Goal: Task Accomplishment & Management: Use online tool/utility

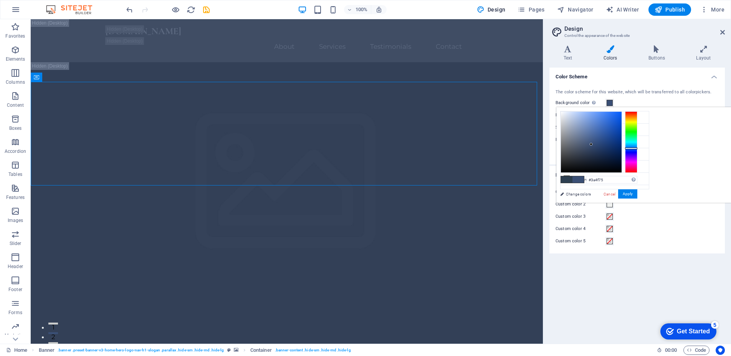
click at [587, 270] on div "Color Scheme The color scheme for this website, which will be transferred to al…" at bounding box center [638, 203] width 176 height 270
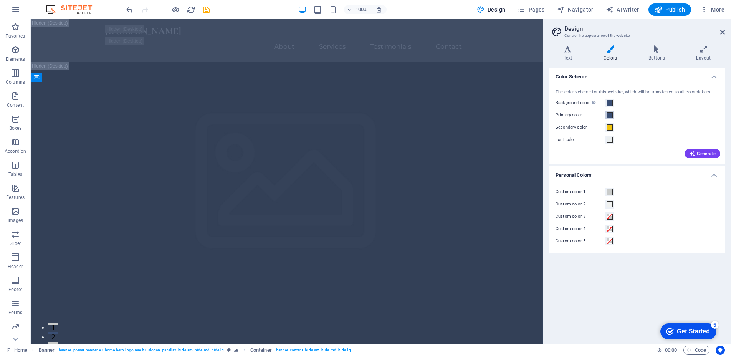
click at [610, 116] on span at bounding box center [610, 115] width 6 height 6
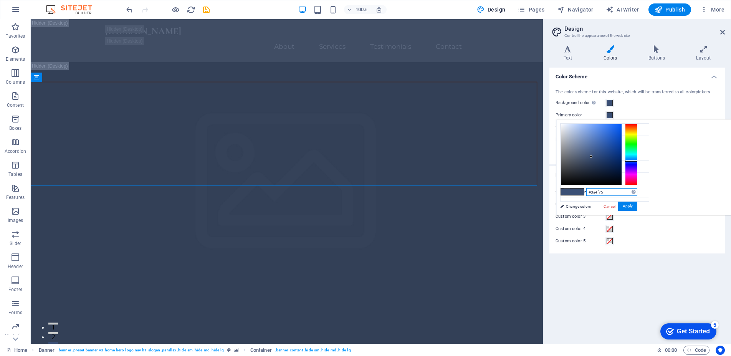
drag, startPoint x: 610, startPoint y: 192, endPoint x: 593, endPoint y: 191, distance: 17.7
click at [593, 191] on input "#3a4f75" at bounding box center [612, 192] width 51 height 8
click at [630, 204] on button "Apply" at bounding box center [627, 206] width 19 height 9
click at [600, 193] on input "#A7COC2" at bounding box center [612, 192] width 51 height 8
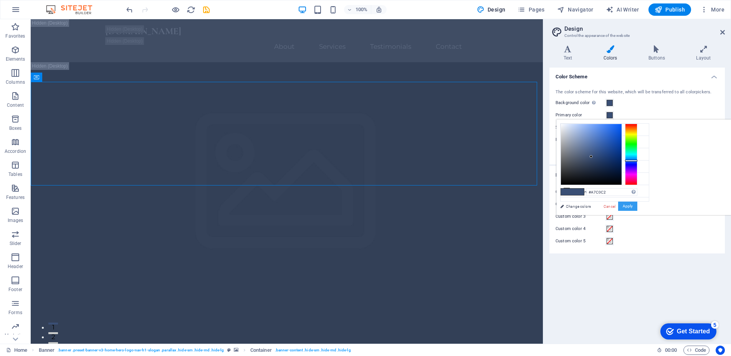
type input "#a7c0c2"
click at [631, 207] on button "Apply" at bounding box center [627, 206] width 19 height 9
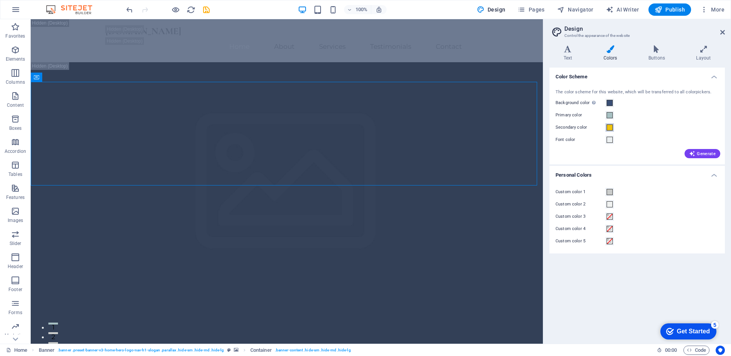
click at [611, 128] on span at bounding box center [610, 127] width 6 height 6
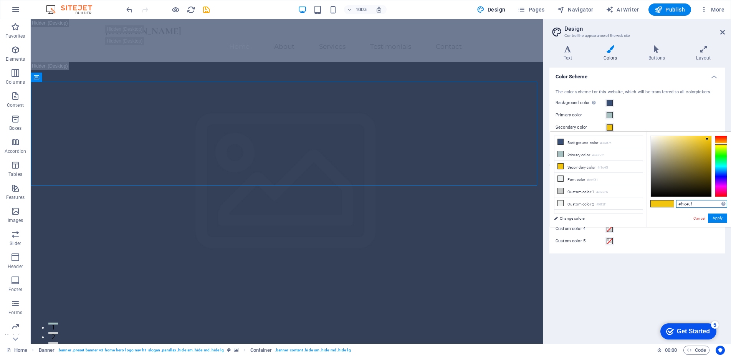
click at [699, 205] on input "#f1c40f" at bounding box center [701, 204] width 51 height 8
type input "#d4b17c"
click at [723, 219] on button "Apply" at bounding box center [717, 218] width 19 height 9
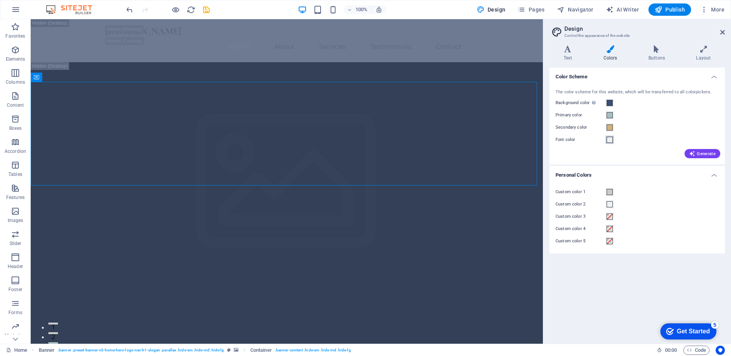
click at [611, 141] on span at bounding box center [610, 140] width 6 height 6
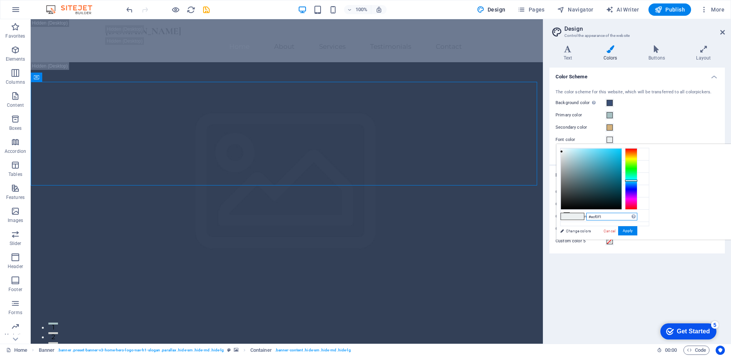
click at [613, 217] on input "#ecf0f1" at bounding box center [612, 217] width 51 height 8
type input "#fff9f0"
click at [635, 230] on button "Apply" at bounding box center [627, 230] width 19 height 9
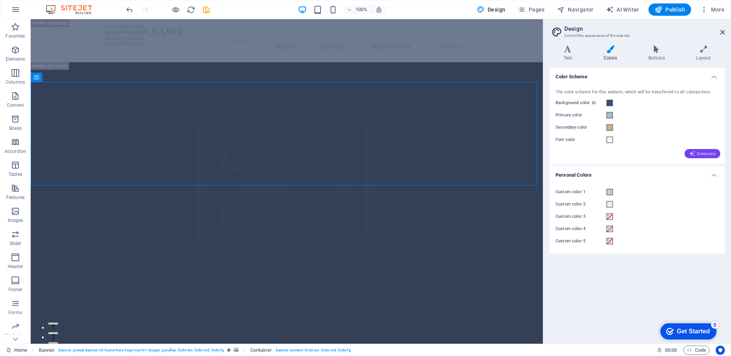
click at [701, 152] on span "Generate" at bounding box center [702, 154] width 27 height 6
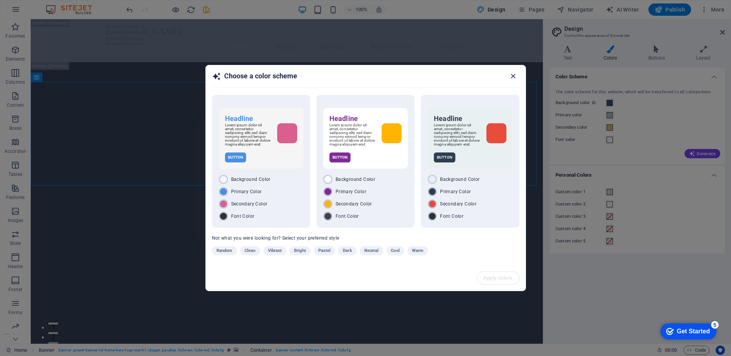
click at [513, 75] on icon "button" at bounding box center [513, 76] width 9 height 9
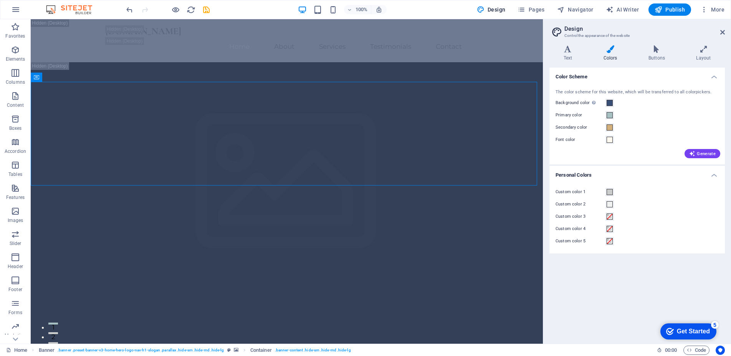
click at [635, 151] on div "Generate" at bounding box center [637, 152] width 166 height 12
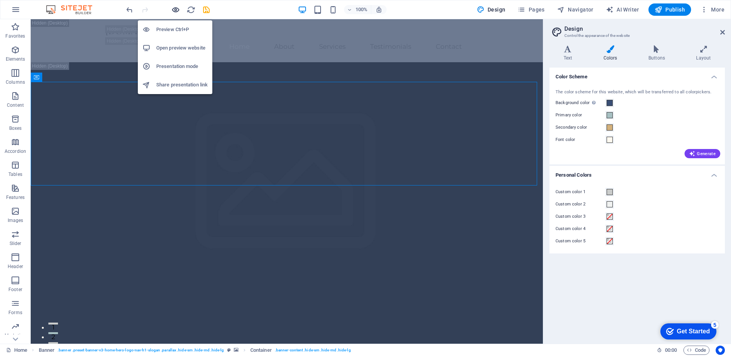
click at [177, 12] on icon "button" at bounding box center [175, 9] width 9 height 9
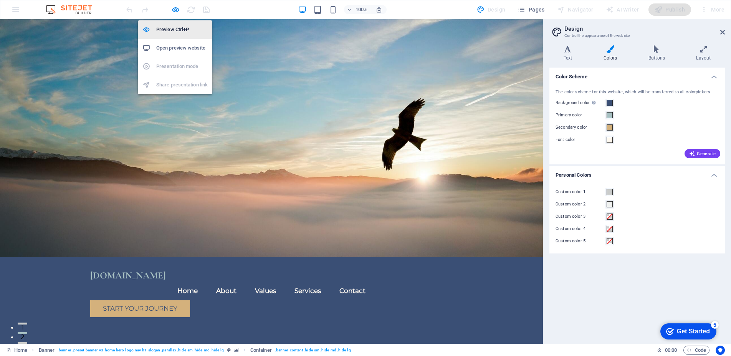
click at [184, 28] on h6 "Preview Ctrl+P" at bounding box center [181, 29] width 51 height 9
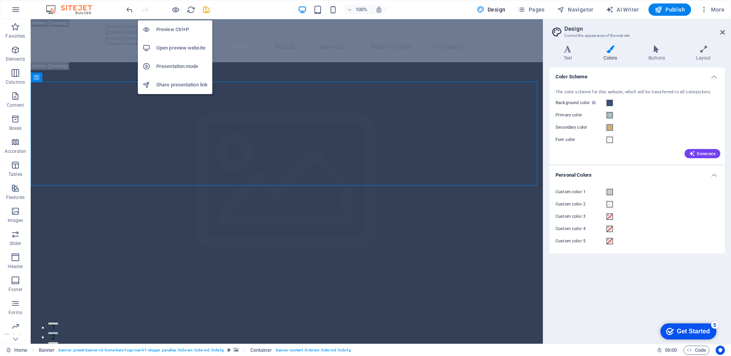
click at [176, 10] on icon "button" at bounding box center [175, 9] width 9 height 9
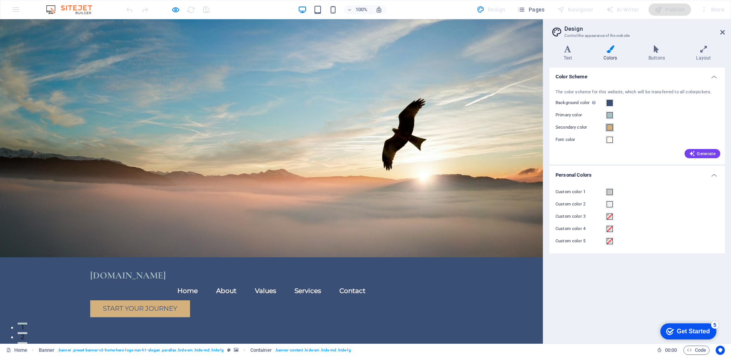
click at [611, 128] on span at bounding box center [610, 127] width 6 height 6
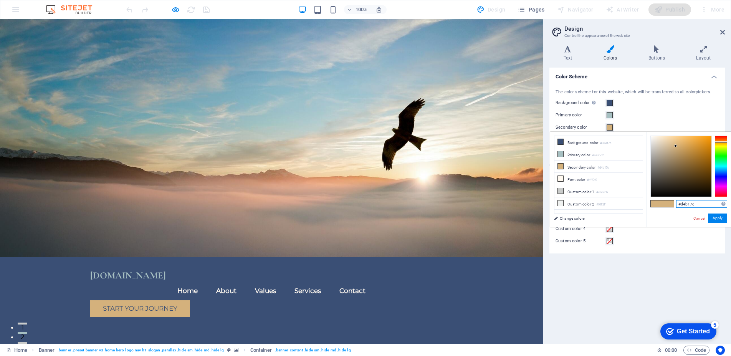
drag, startPoint x: 699, startPoint y: 205, endPoint x: 681, endPoint y: 204, distance: 18.1
click at [681, 204] on input "#d4b17c" at bounding box center [701, 204] width 51 height 8
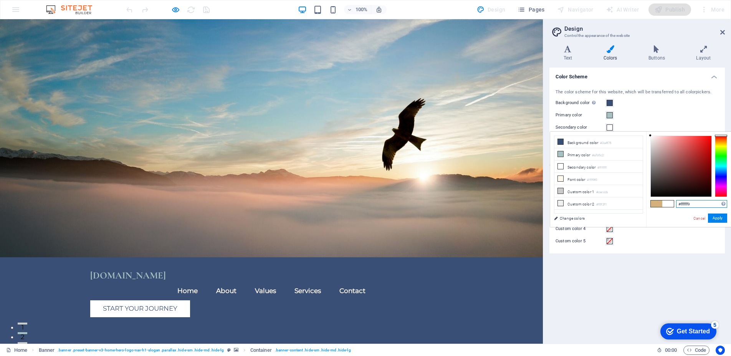
type input "#ffffff9F"
drag, startPoint x: 701, startPoint y: 201, endPoint x: 680, endPoint y: 205, distance: 22.2
click at [680, 205] on input "#ffffff9F" at bounding box center [701, 204] width 51 height 8
type input "#fff9f0"
click at [724, 219] on button "Apply" at bounding box center [717, 218] width 19 height 9
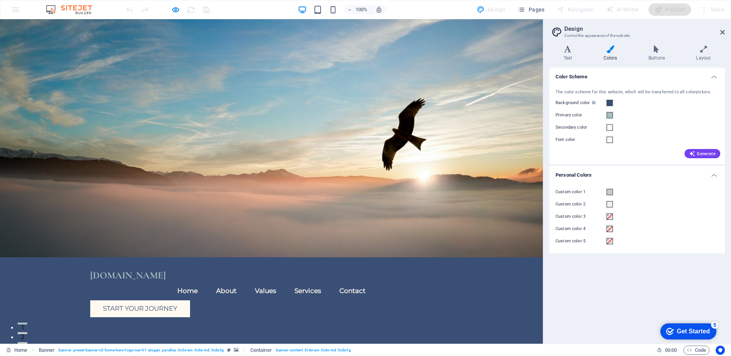
click at [626, 154] on div "Generate" at bounding box center [637, 152] width 166 height 12
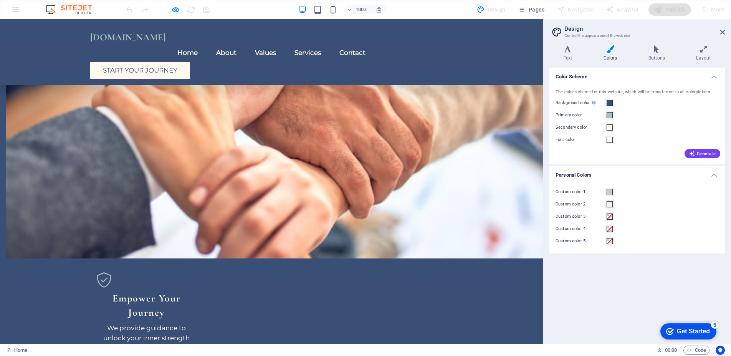
scroll to position [545, 0]
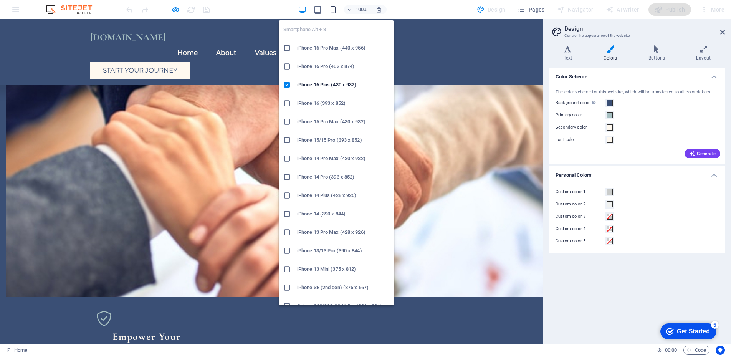
click at [333, 8] on icon "button" at bounding box center [333, 9] width 9 height 9
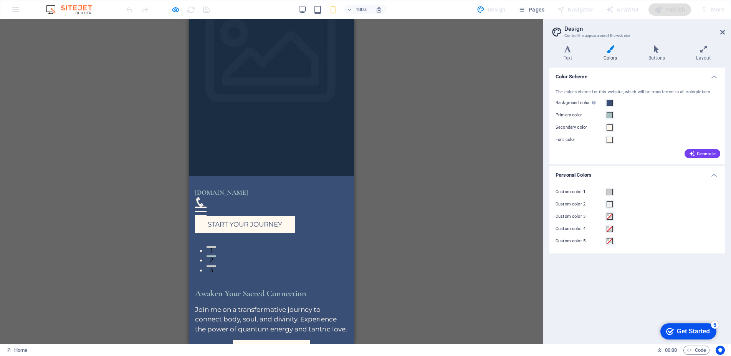
scroll to position [0, 0]
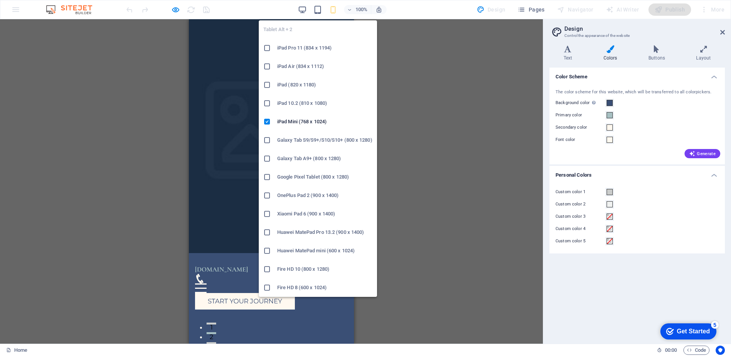
click at [306, 49] on h6 "iPad Pro 11 (834 x 1194)" at bounding box center [324, 47] width 95 height 9
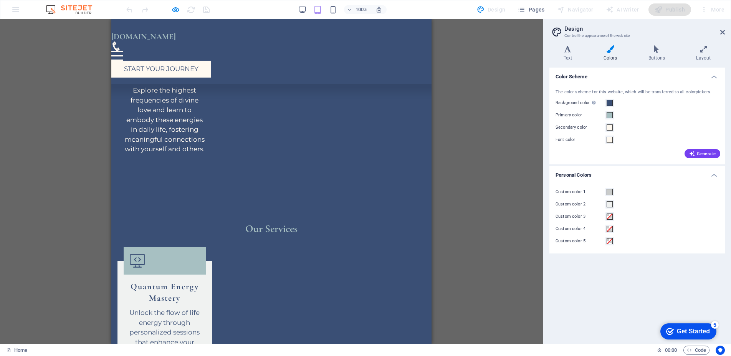
scroll to position [1188, 0]
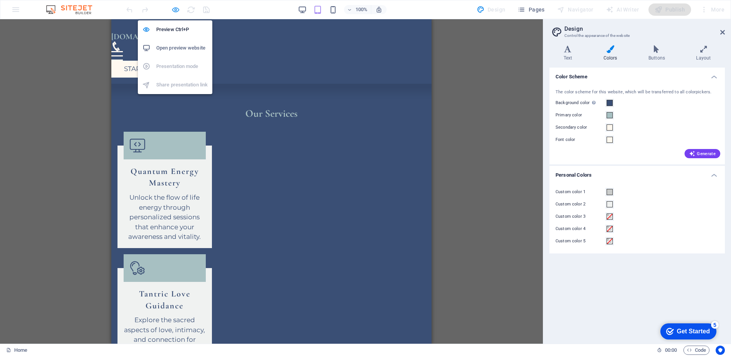
click at [179, 9] on icon "button" at bounding box center [175, 9] width 9 height 9
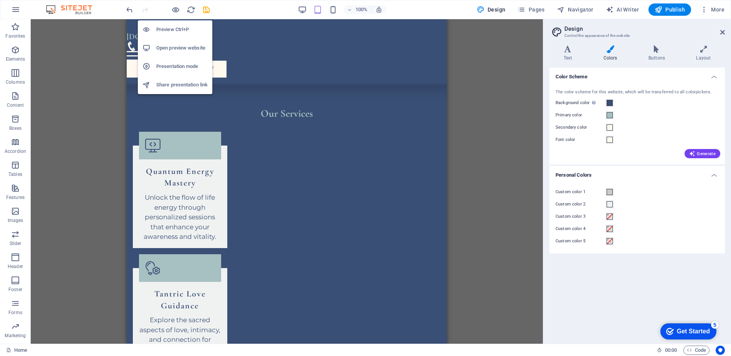
click at [190, 30] on h6 "Preview Ctrl+P" at bounding box center [181, 29] width 51 height 9
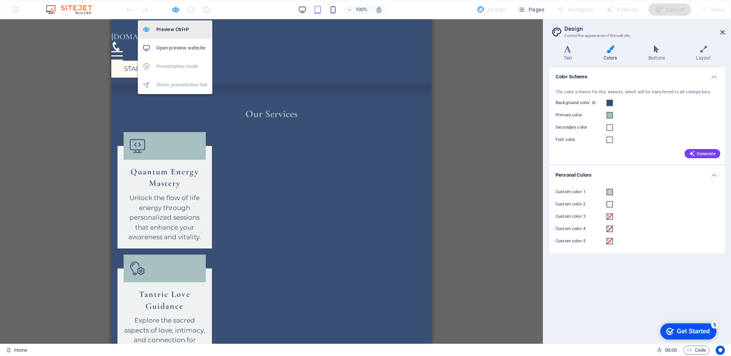
scroll to position [1204, 0]
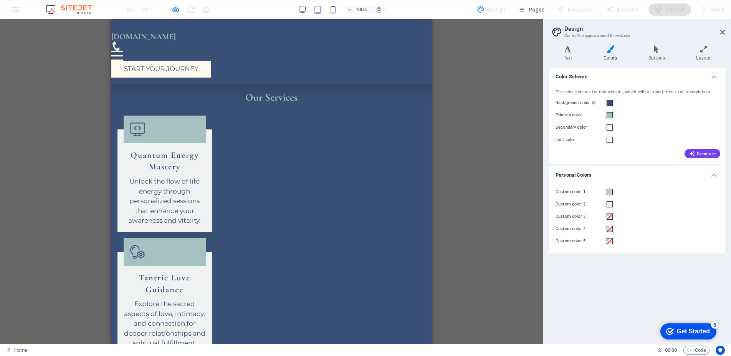
click at [181, 9] on div at bounding box center [168, 9] width 86 height 12
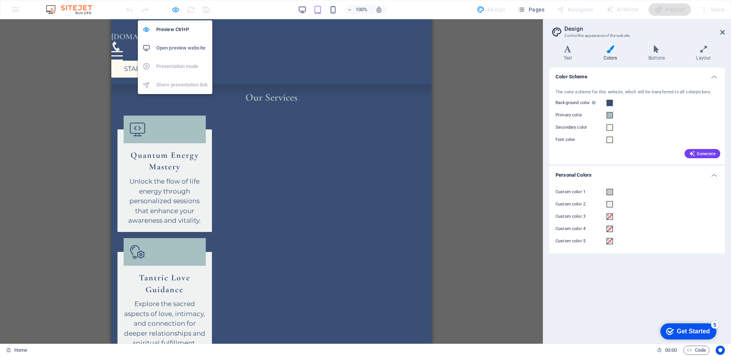
click at [172, 9] on icon "button" at bounding box center [175, 9] width 9 height 9
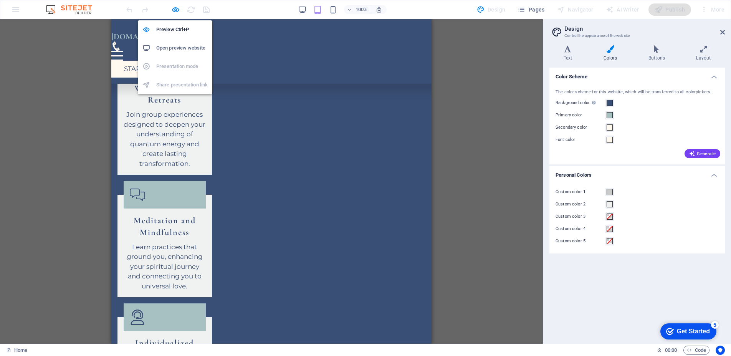
click at [179, 47] on h6 "Open preview website" at bounding box center [181, 47] width 51 height 9
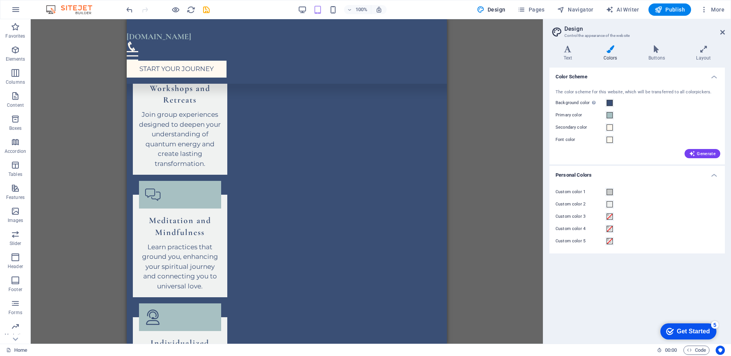
scroll to position [4724, 0]
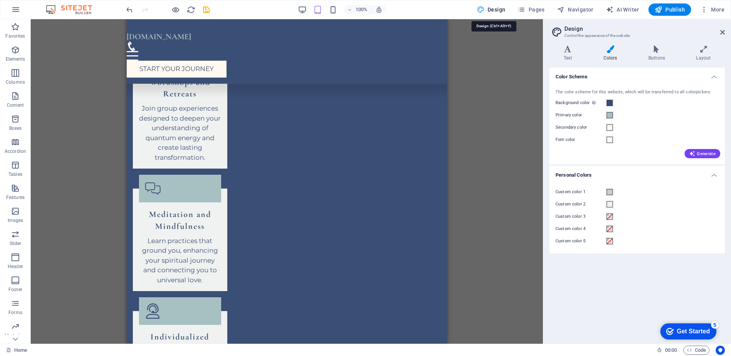
click at [500, 12] on span "Design" at bounding box center [491, 10] width 29 height 8
click at [577, 10] on span "Navigator" at bounding box center [575, 10] width 36 height 8
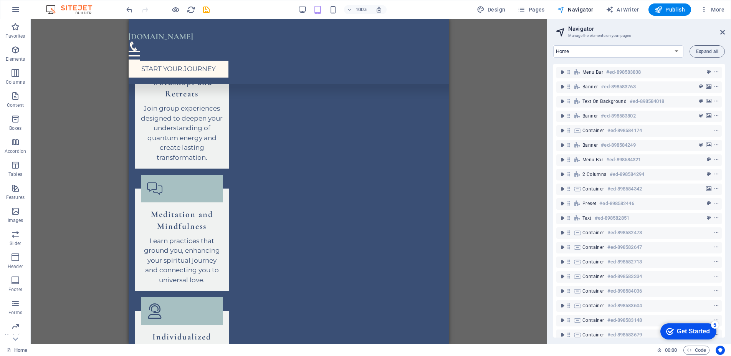
click at [577, 10] on span "Navigator" at bounding box center [575, 10] width 36 height 8
click at [716, 11] on span "More" at bounding box center [713, 10] width 24 height 8
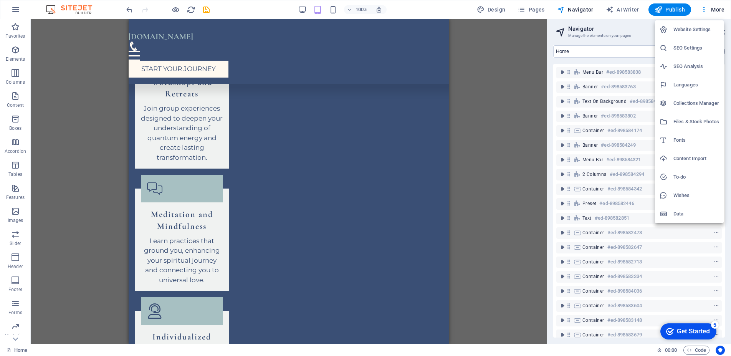
click at [689, 31] on h6 "Website Settings" at bounding box center [697, 29] width 46 height 9
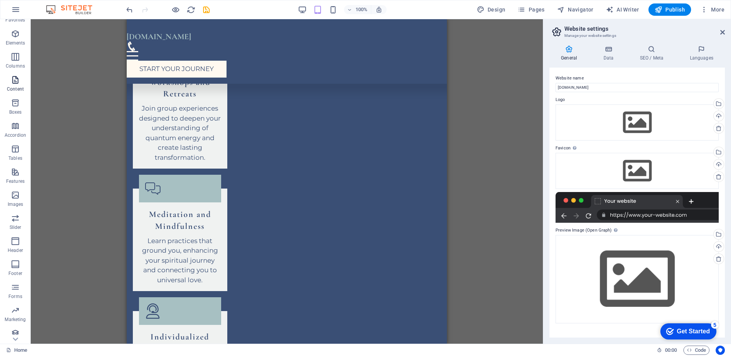
scroll to position [21, 0]
click at [17, 10] on icon "button" at bounding box center [15, 9] width 9 height 9
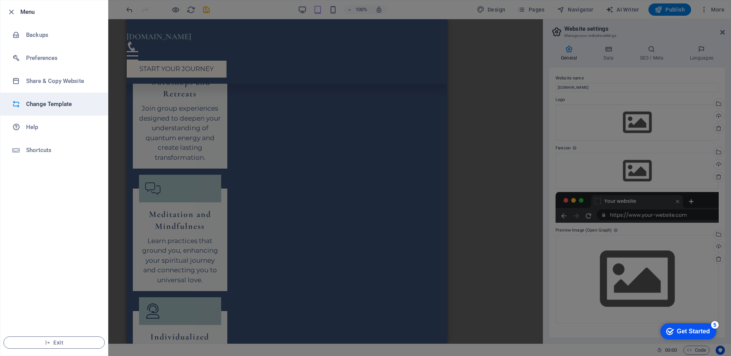
click at [58, 104] on h6 "Change Template" at bounding box center [61, 103] width 71 height 9
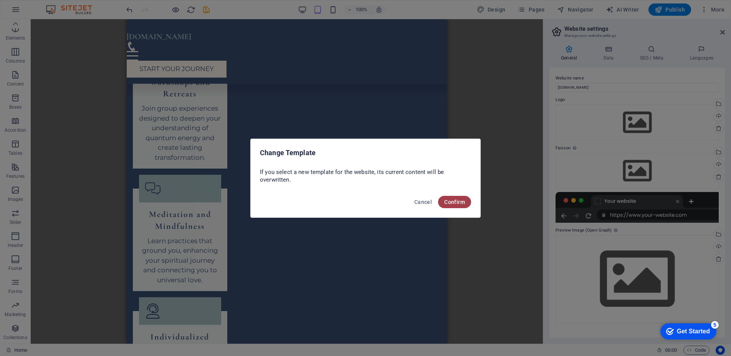
click at [464, 204] on span "Confirm" at bounding box center [454, 202] width 21 height 6
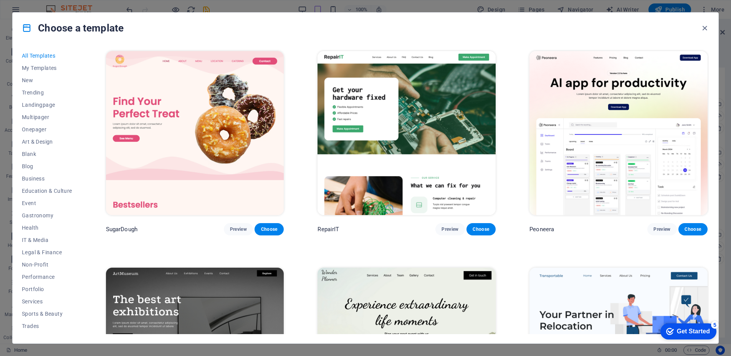
click at [691, 328] on div "Get Started" at bounding box center [693, 331] width 33 height 7
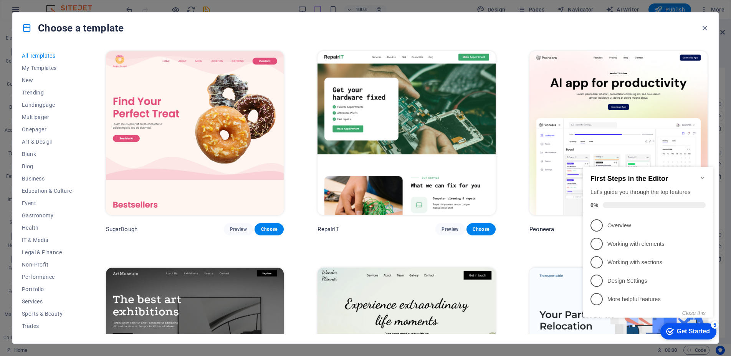
click at [48, 54] on span "All Templates" at bounding box center [47, 56] width 50 height 6
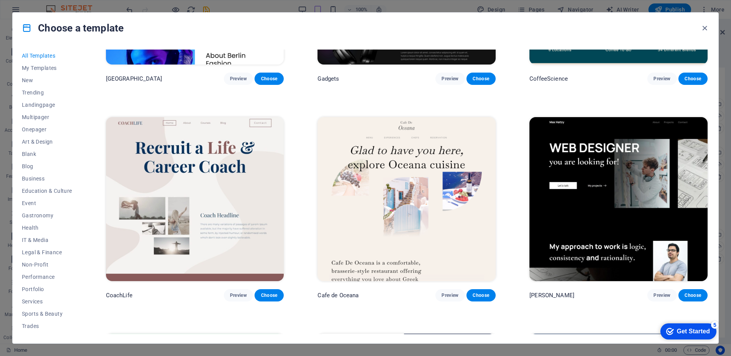
scroll to position [2574, 0]
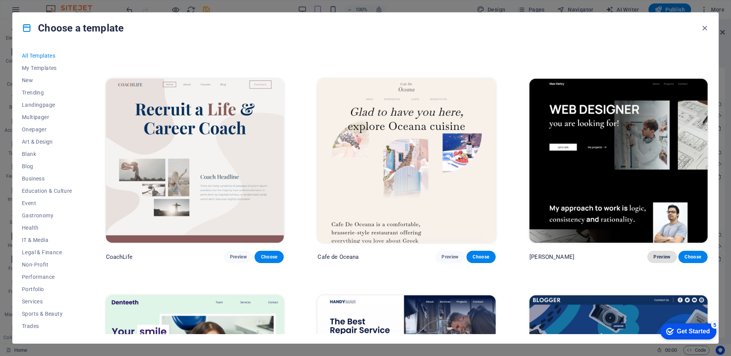
click at [654, 254] on span "Preview" at bounding box center [662, 257] width 17 height 6
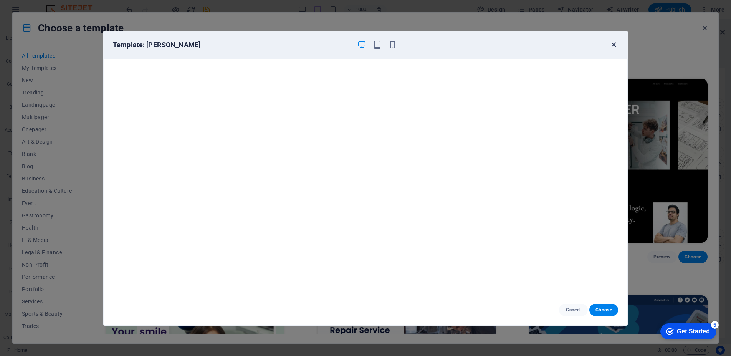
click at [612, 46] on icon "button" at bounding box center [614, 44] width 9 height 9
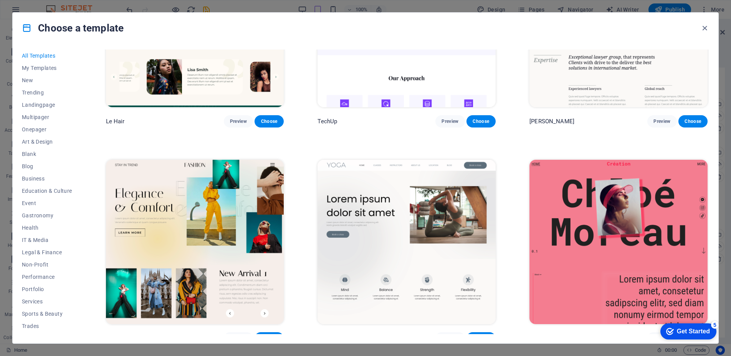
scroll to position [3150, 0]
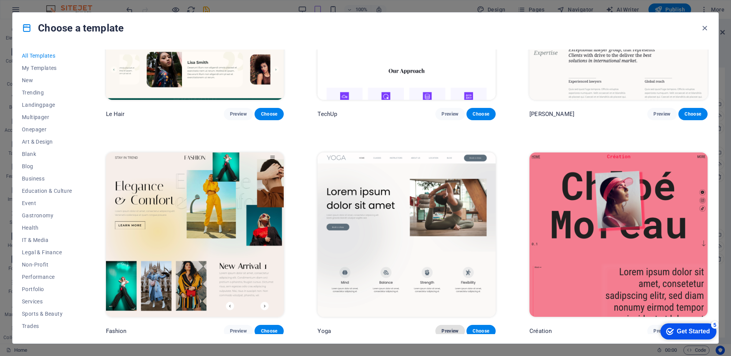
click at [448, 328] on span "Preview" at bounding box center [450, 331] width 17 height 6
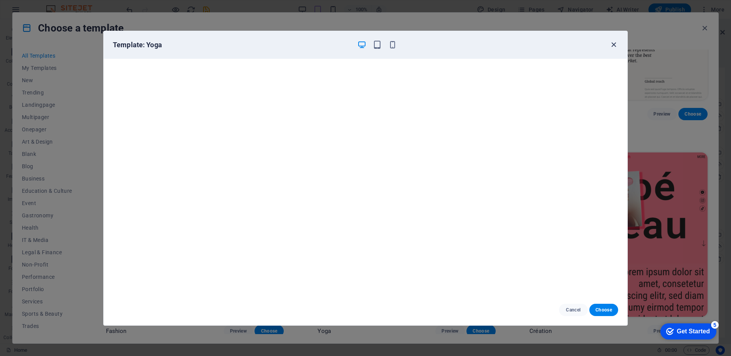
click at [612, 45] on icon "button" at bounding box center [614, 44] width 9 height 9
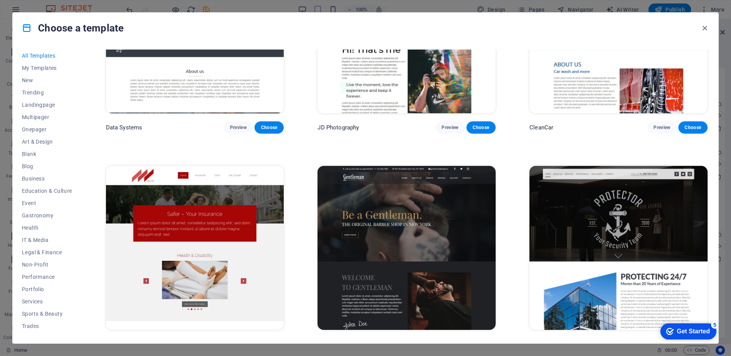
scroll to position [4033, 0]
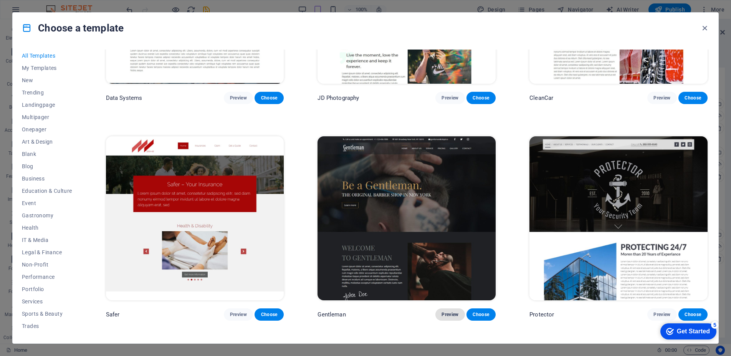
click at [446, 312] on span "Preview" at bounding box center [450, 315] width 17 height 6
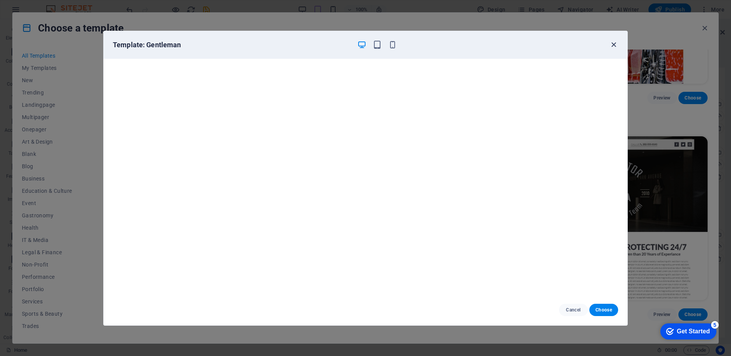
click at [617, 45] on icon "button" at bounding box center [614, 44] width 9 height 9
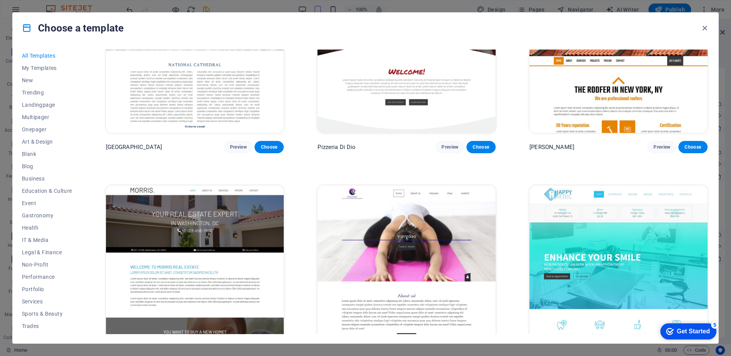
scroll to position [4494, 0]
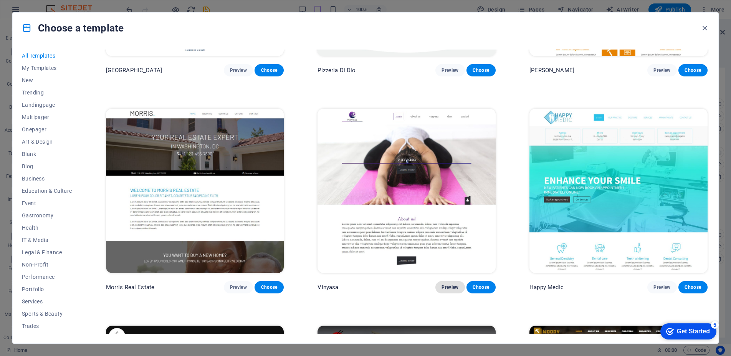
click at [444, 284] on span "Preview" at bounding box center [450, 287] width 17 height 6
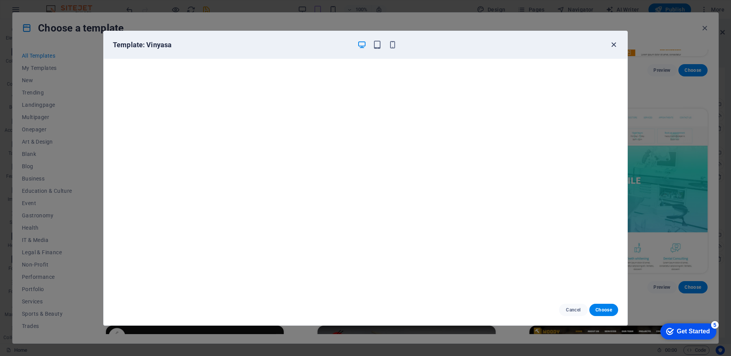
click at [613, 46] on icon "button" at bounding box center [614, 44] width 9 height 9
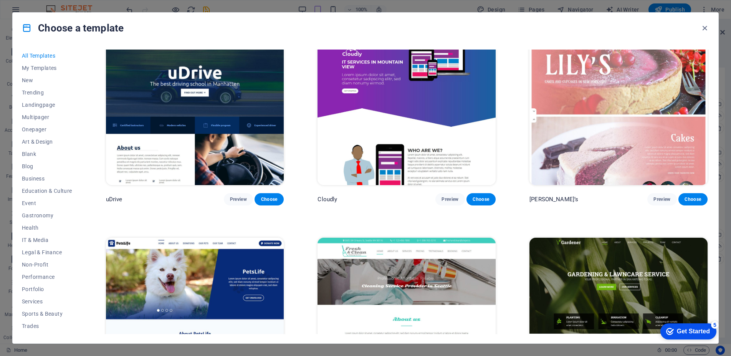
scroll to position [6953, 0]
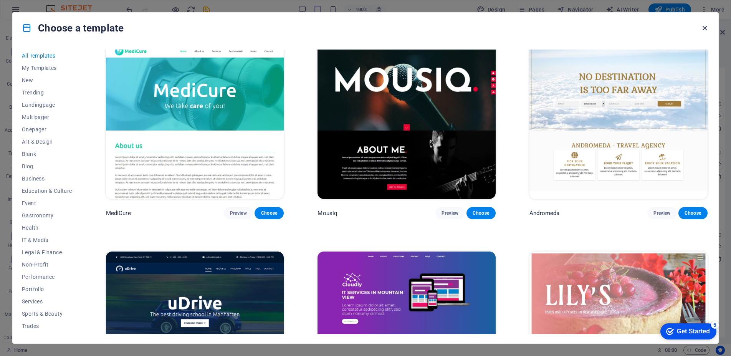
click at [704, 25] on icon "button" at bounding box center [705, 28] width 9 height 9
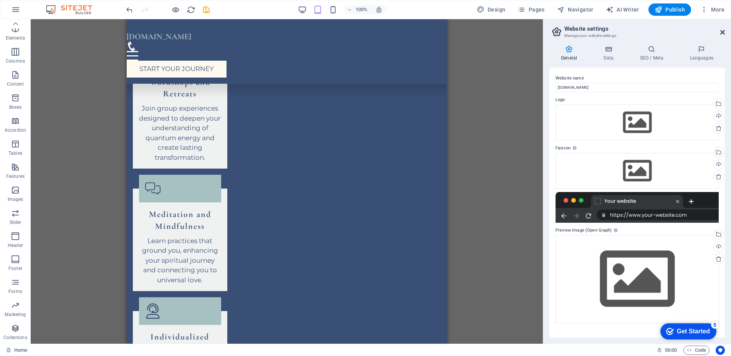
click at [722, 30] on icon at bounding box center [723, 32] width 5 height 6
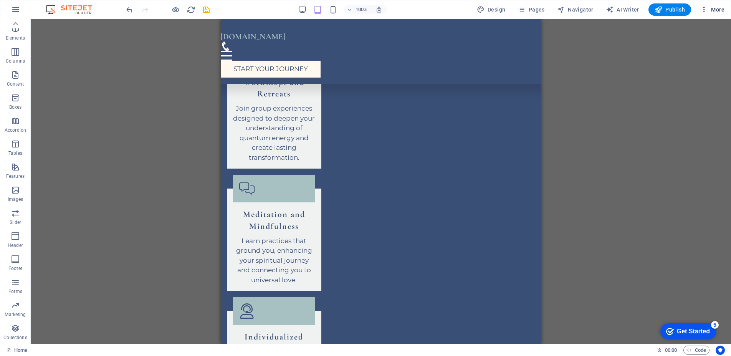
click at [720, 14] on button "More" at bounding box center [713, 9] width 30 height 12
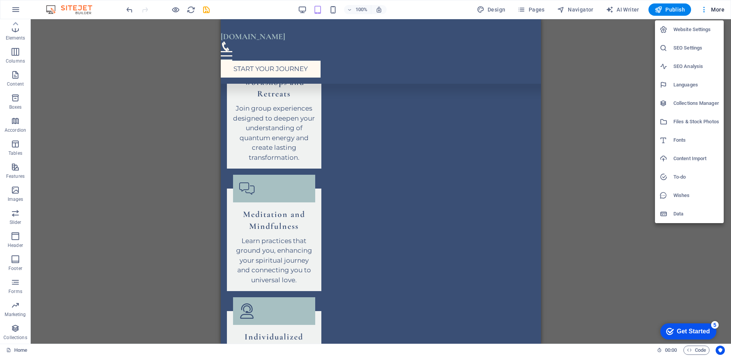
click at [622, 84] on div at bounding box center [365, 178] width 731 height 356
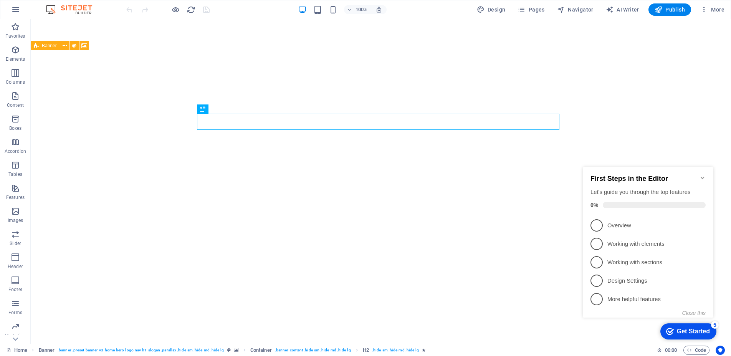
click at [611, 222] on p "Overview - incomplete" at bounding box center [654, 226] width 92 height 8
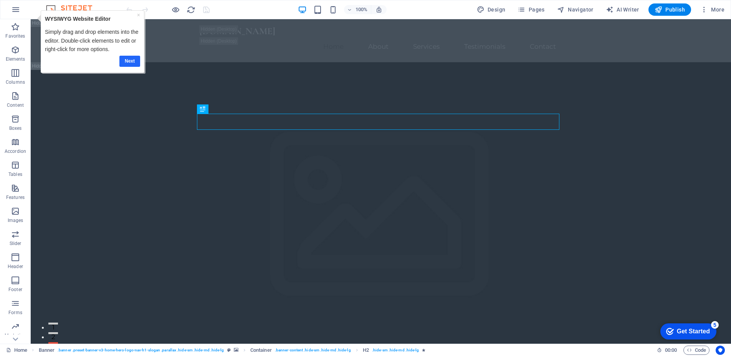
click at [129, 62] on link "Next" at bounding box center [129, 61] width 21 height 11
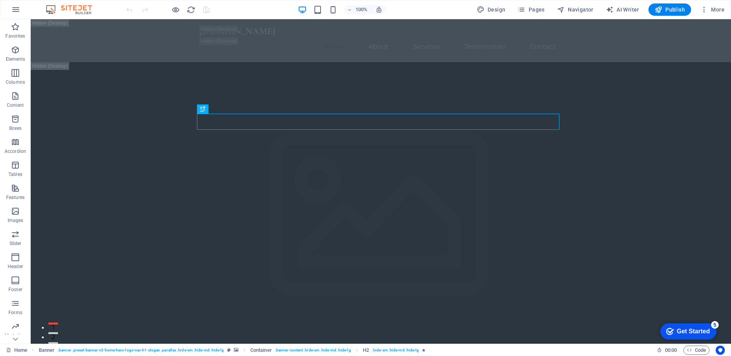
click at [693, 335] on div "Get Started" at bounding box center [693, 331] width 33 height 7
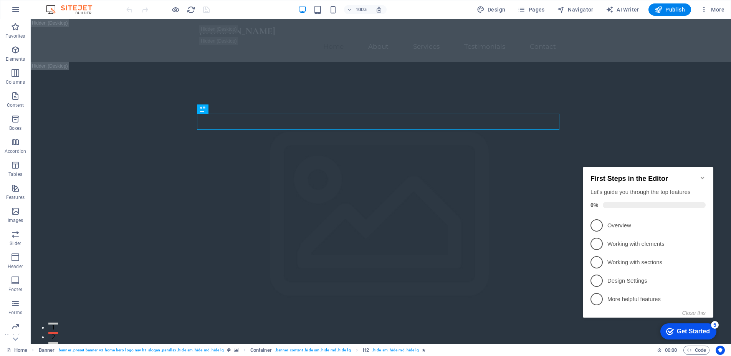
click at [702, 177] on icon "Minimize checklist" at bounding box center [702, 178] width 3 height 2
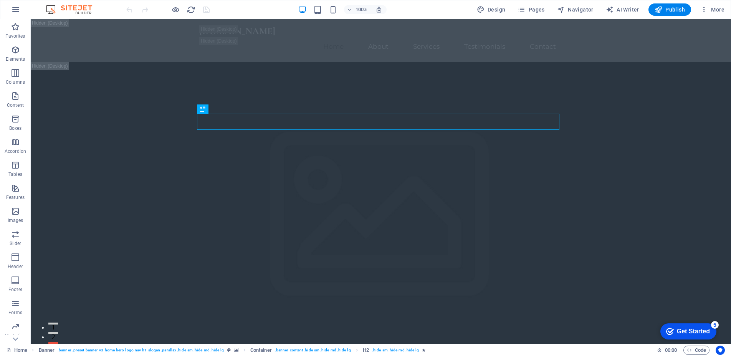
click at [51, 7] on img at bounding box center [73, 9] width 58 height 9
click at [63, 11] on img at bounding box center [73, 9] width 58 height 9
click at [17, 57] on p "Elements" at bounding box center [16, 59] width 20 height 6
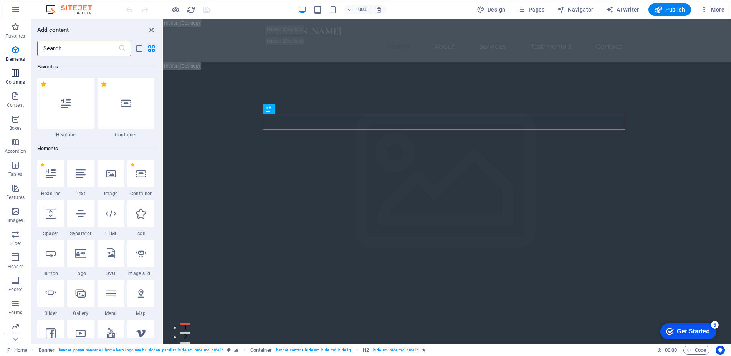
scroll to position [82, 0]
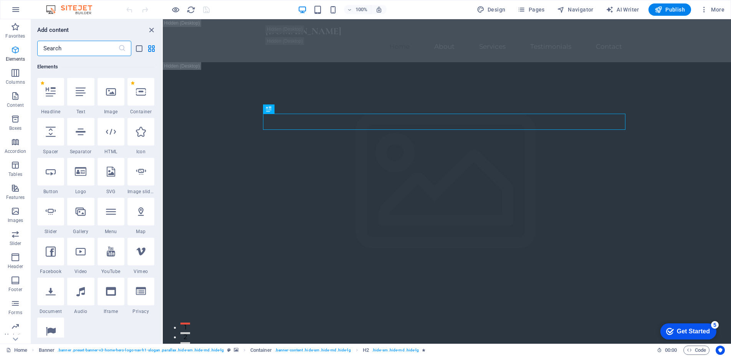
click at [17, 53] on icon "button" at bounding box center [15, 49] width 9 height 9
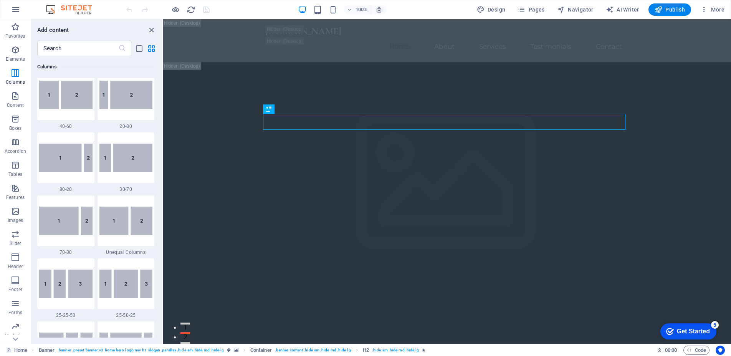
scroll to position [581, 0]
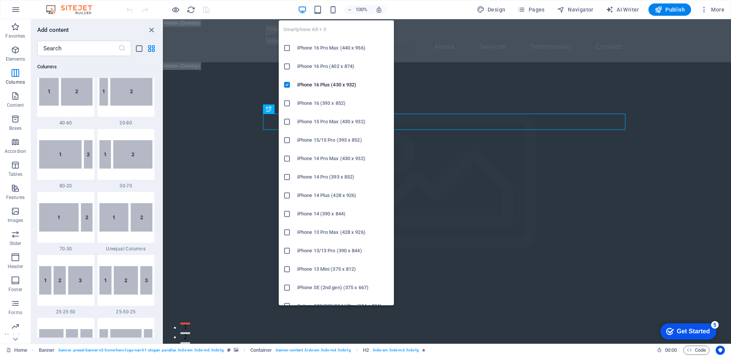
click at [325, 45] on h6 "iPhone 16 Pro Max (440 x 956)" at bounding box center [343, 47] width 92 height 9
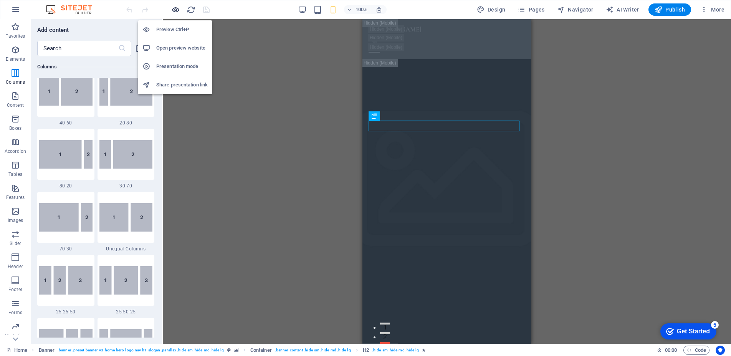
click at [176, 8] on icon "button" at bounding box center [175, 9] width 9 height 9
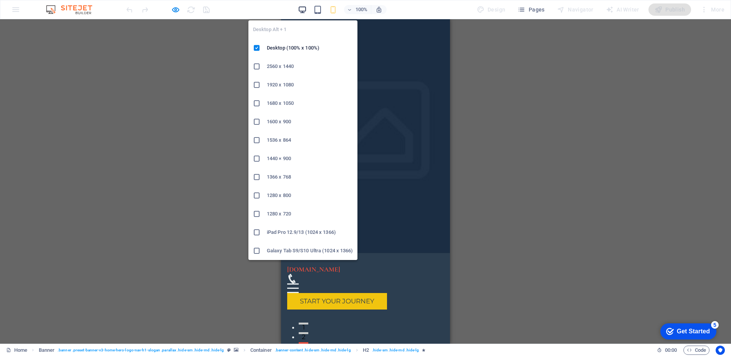
click at [302, 7] on icon "button" at bounding box center [302, 9] width 9 height 9
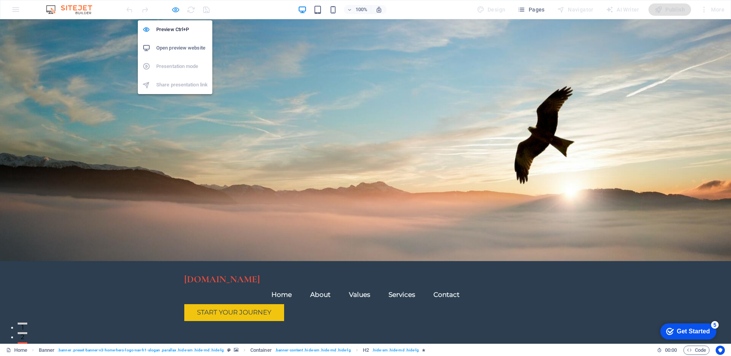
click at [178, 12] on icon "button" at bounding box center [175, 9] width 9 height 9
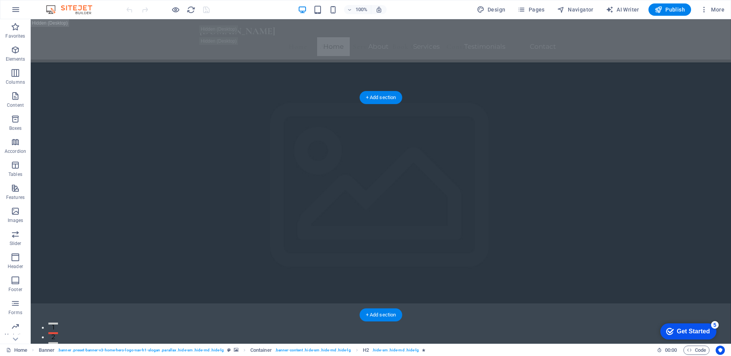
scroll to position [115, 0]
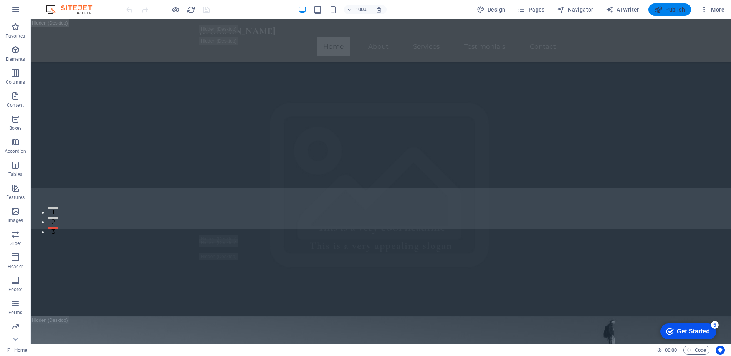
click at [672, 9] on span "Publish" at bounding box center [670, 10] width 30 height 8
